Goal: Check status: Check status

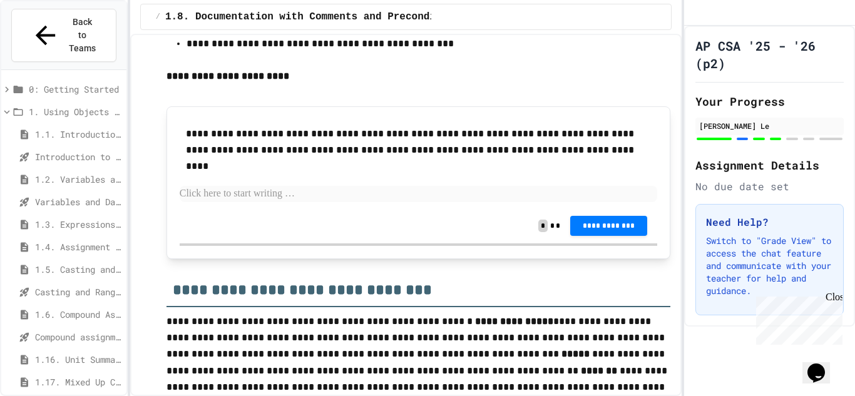
scroll to position [4886, 0]
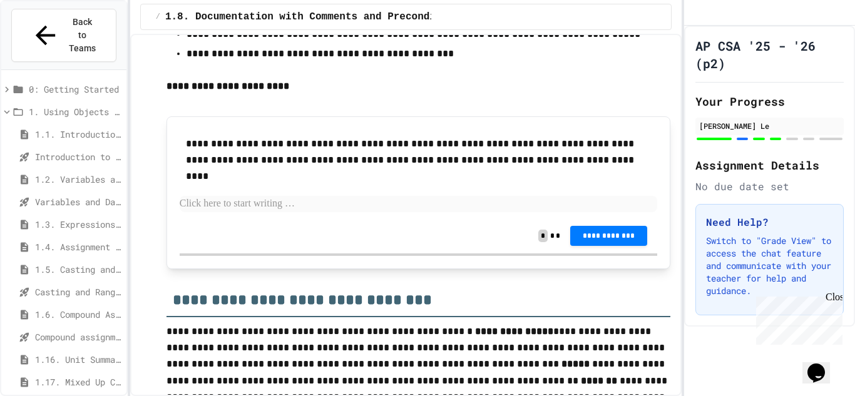
click at [272, 212] on p at bounding box center [418, 204] width 477 height 16
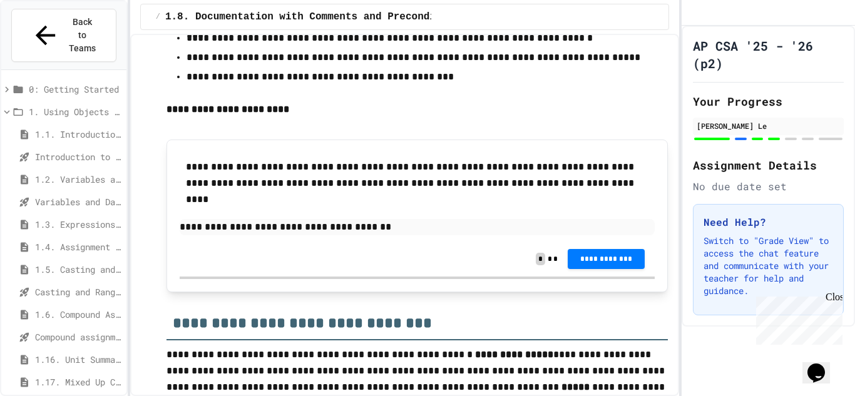
scroll to position [4893, 0]
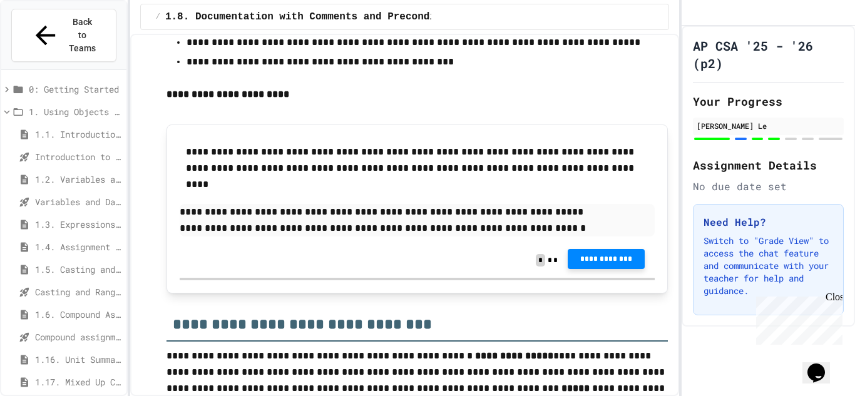
click at [591, 264] on span "**********" at bounding box center [606, 259] width 57 height 10
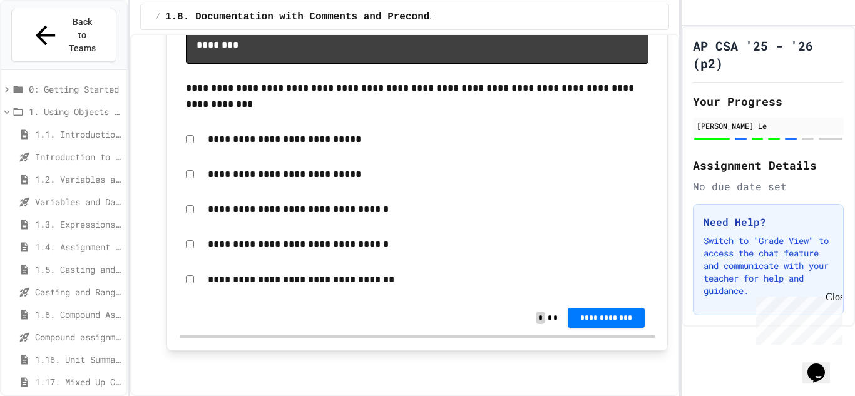
scroll to position [6810, 0]
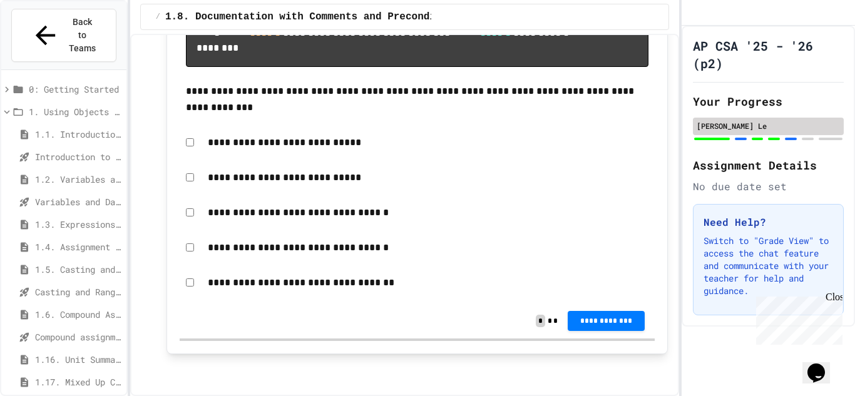
click at [830, 135] on div "[PERSON_NAME] Le" at bounding box center [768, 127] width 151 height 18
click at [800, 166] on div "AP CSA '25 - '26 (p2) Your Progress [PERSON_NAME] Le Assignment Details No due …" at bounding box center [767, 176] width 173 height 301
click at [809, 161] on div "AP CSA '25 - '26 (p2) Your Progress [PERSON_NAME] Le Assignment Details No due …" at bounding box center [767, 176] width 173 height 301
click at [807, 163] on div "AP CSA '25 - '26 (p2) Your Progress [PERSON_NAME] Le Assignment Details No due …" at bounding box center [767, 176] width 173 height 301
click at [809, 166] on div "AP CSA '25 - '26 (p2) Your Progress [PERSON_NAME] Le Assignment Details No due …" at bounding box center [767, 176] width 173 height 301
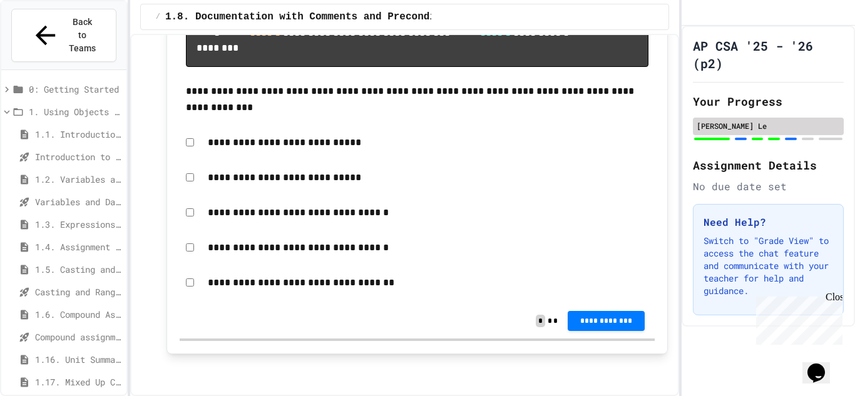
click at [822, 135] on div "[PERSON_NAME] Le" at bounding box center [768, 127] width 151 height 18
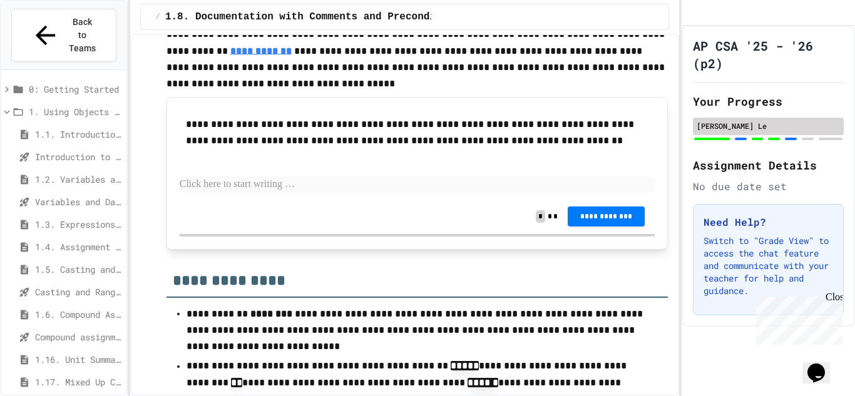
scroll to position [6175, 0]
